Goal: Task Accomplishment & Management: Manage account settings

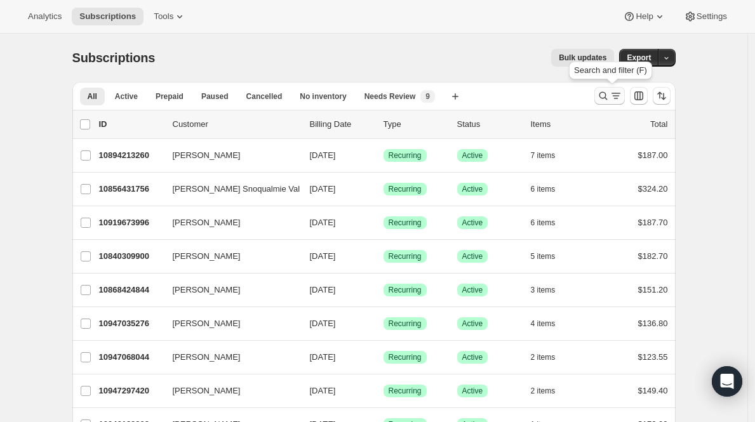
click at [609, 100] on icon "Search and filter results" at bounding box center [603, 96] width 13 height 13
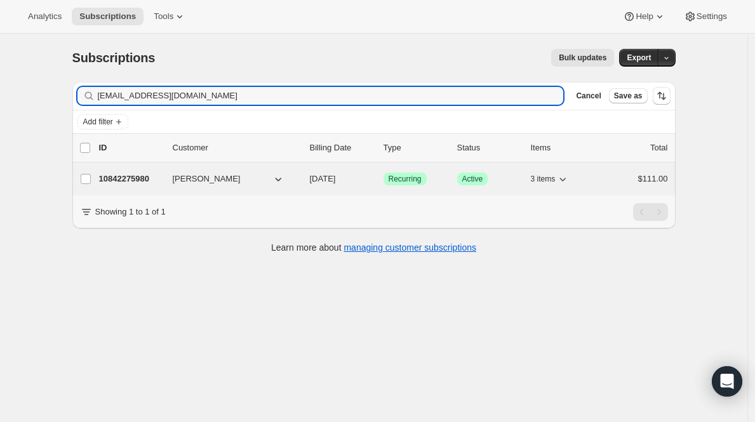
type input "[EMAIL_ADDRESS][DOMAIN_NAME]"
click at [124, 186] on div "10842275980 [PERSON_NAME] [DATE] Success Recurring Success Active 3 items $111.…" at bounding box center [383, 179] width 569 height 18
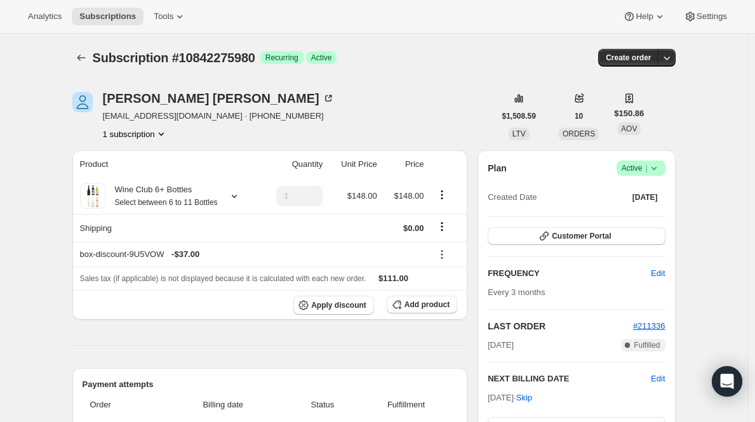
click at [653, 171] on icon at bounding box center [654, 168] width 13 height 13
click at [649, 210] on span "Cancel subscription" at bounding box center [640, 215] width 72 height 10
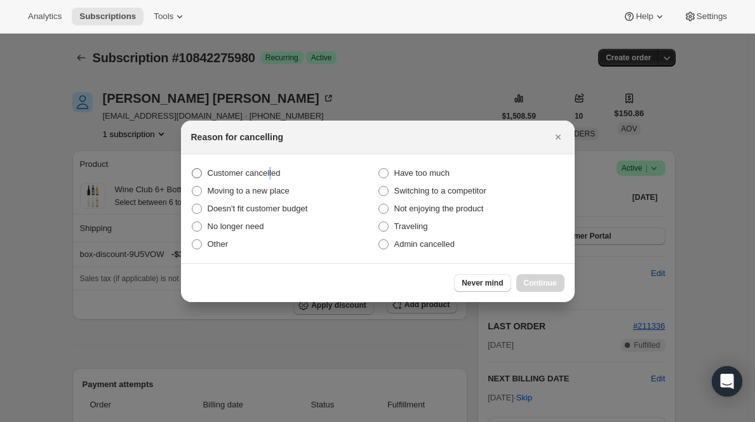
click at [274, 169] on span "Customer cancelled" at bounding box center [244, 173] width 73 height 10
click at [211, 171] on span "Customer cancelled" at bounding box center [244, 173] width 73 height 10
click at [192, 169] on input "Customer cancelled" at bounding box center [192, 168] width 1 height 1
radio input "true"
click at [544, 284] on span "Continue" at bounding box center [540, 283] width 33 height 10
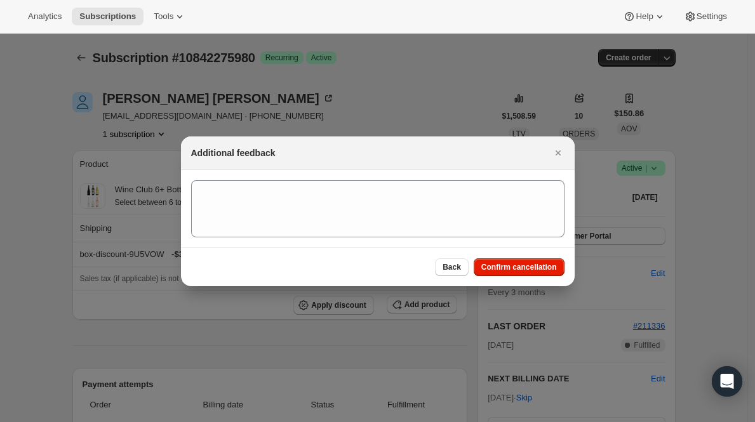
click at [543, 277] on div "Back Confirm cancellation" at bounding box center [378, 267] width 394 height 39
click at [541, 269] on span "Confirm cancellation" at bounding box center [519, 267] width 76 height 10
